Goal: Information Seeking & Learning: Learn about a topic

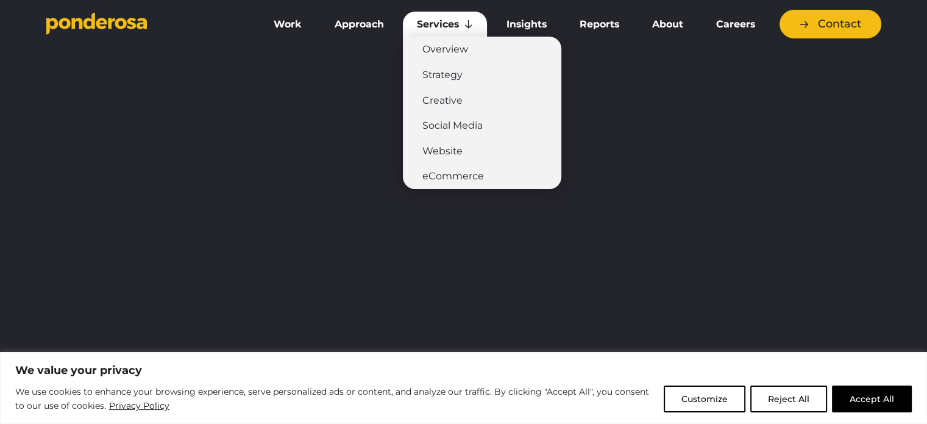
click at [432, 30] on link "Services" at bounding box center [445, 25] width 84 height 26
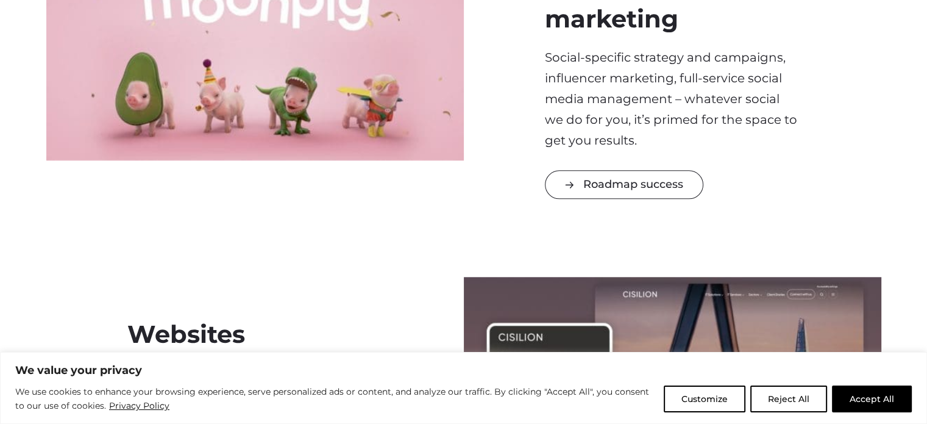
scroll to position [1159, 0]
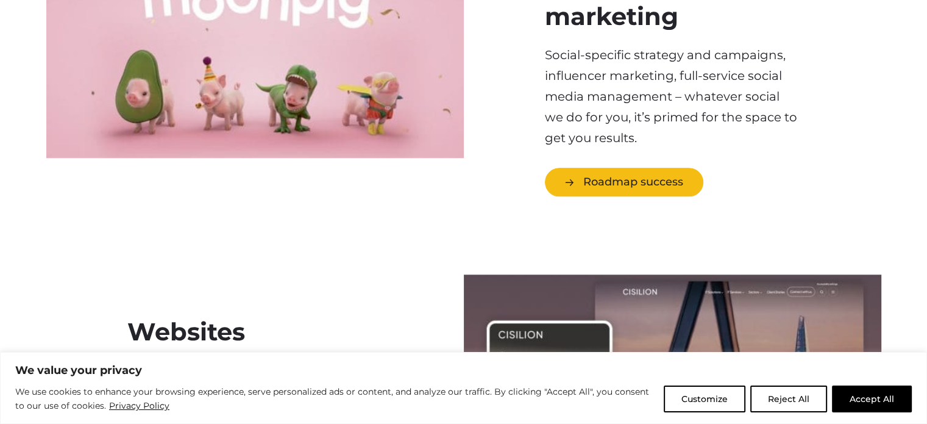
click at [595, 180] on link "Roadmap success" at bounding box center [624, 182] width 159 height 29
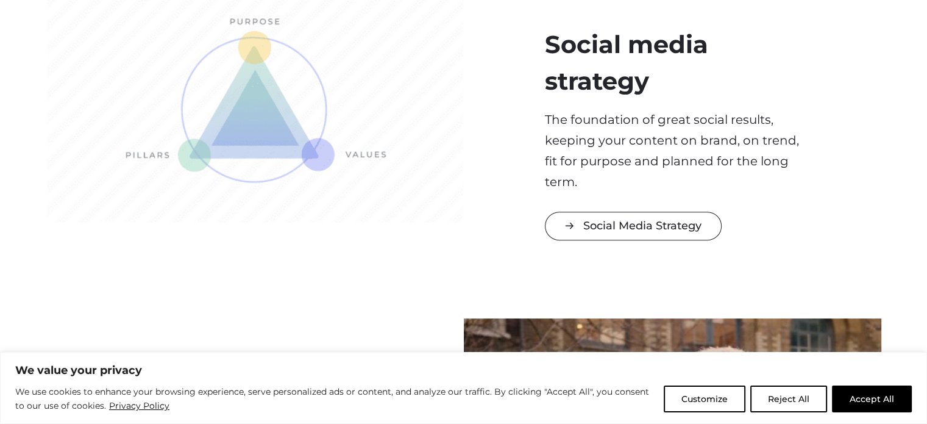
scroll to position [427, 0]
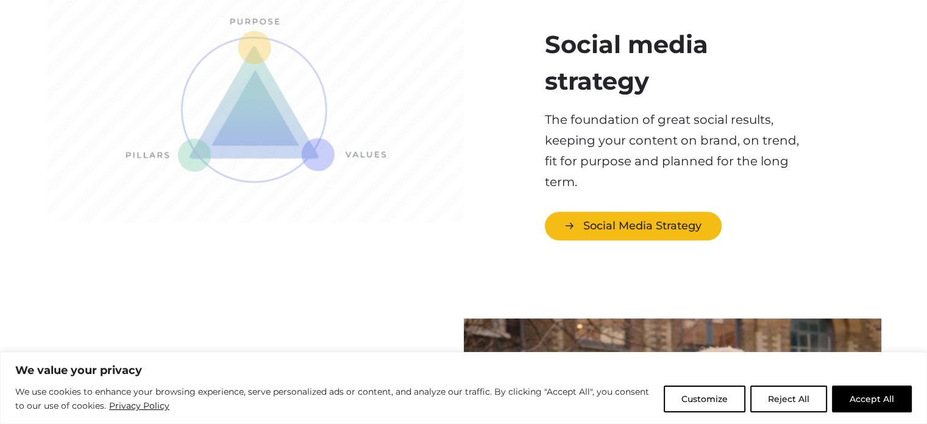
click at [690, 231] on link "Social Media Strategy" at bounding box center [633, 226] width 177 height 29
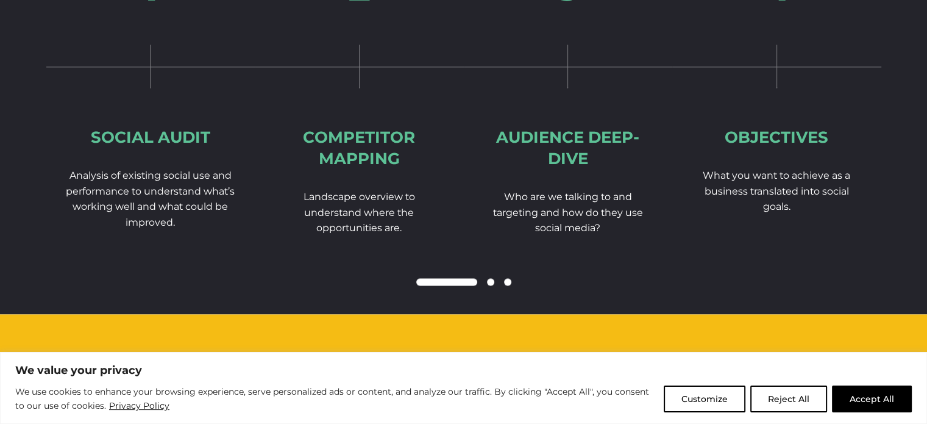
scroll to position [1707, 0]
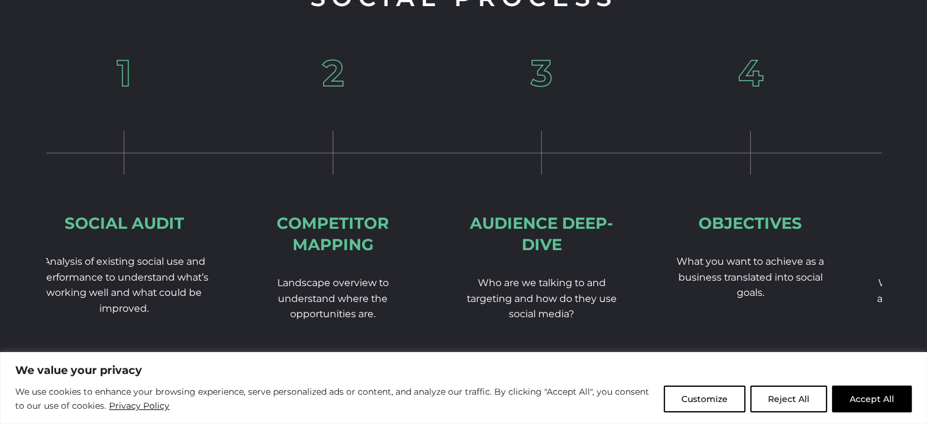
click at [457, 213] on div "Audience deep-dive" at bounding box center [542, 234] width 170 height 43
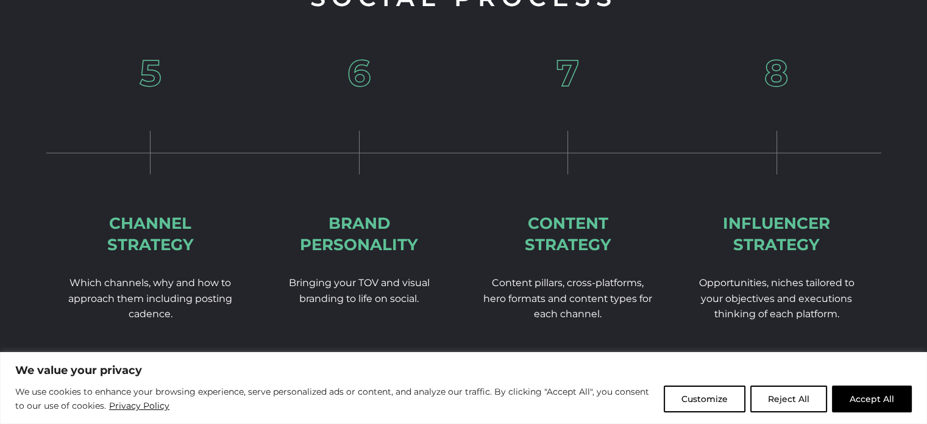
click at [464, 210] on div "7 Content strategy Content pillars, cross-platforms, hero formats and content t…" at bounding box center [568, 227] width 209 height 345
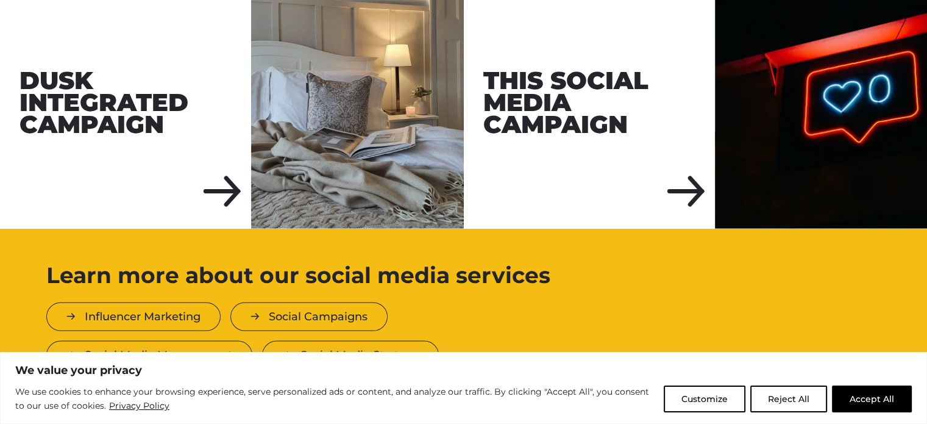
scroll to position [2378, 0]
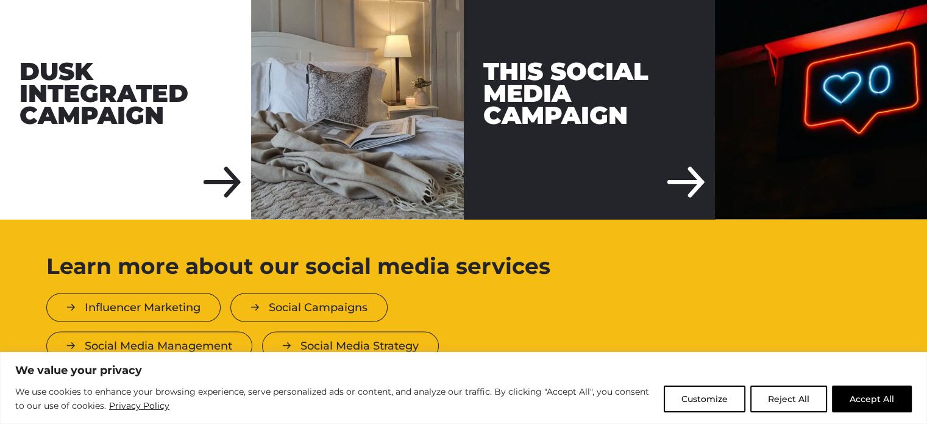
click at [567, 99] on div "THIS Social Media Campaign" at bounding box center [589, 93] width 251 height 251
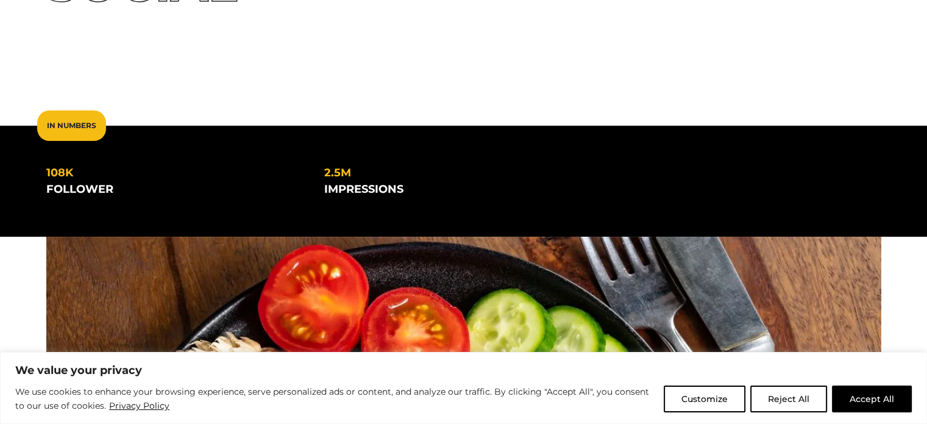
scroll to position [244, 0]
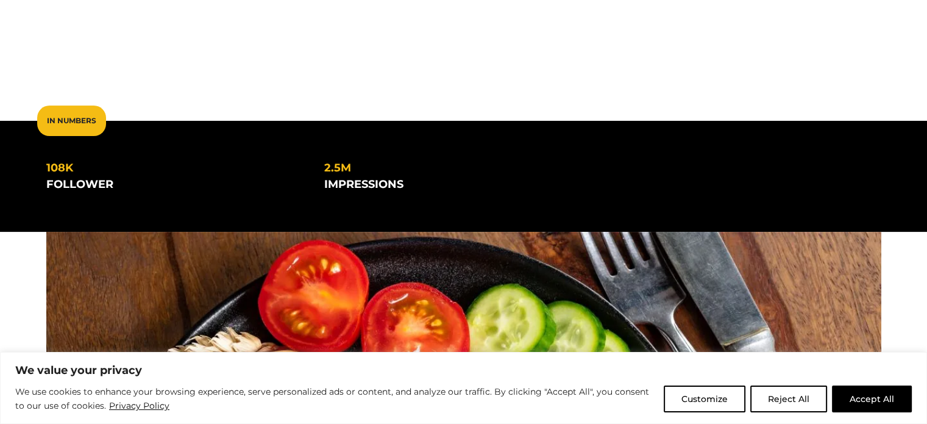
click at [69, 126] on div "In Numbers" at bounding box center [71, 120] width 69 height 30
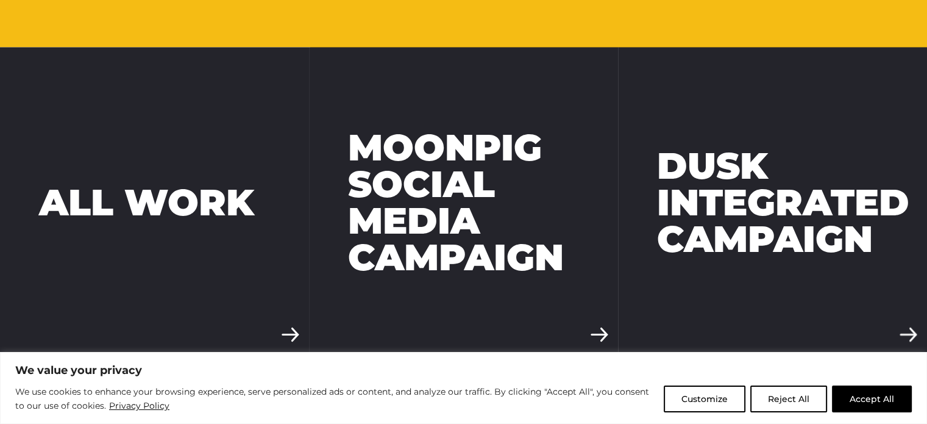
scroll to position [2134, 0]
